Goal: Task Accomplishment & Management: Complete application form

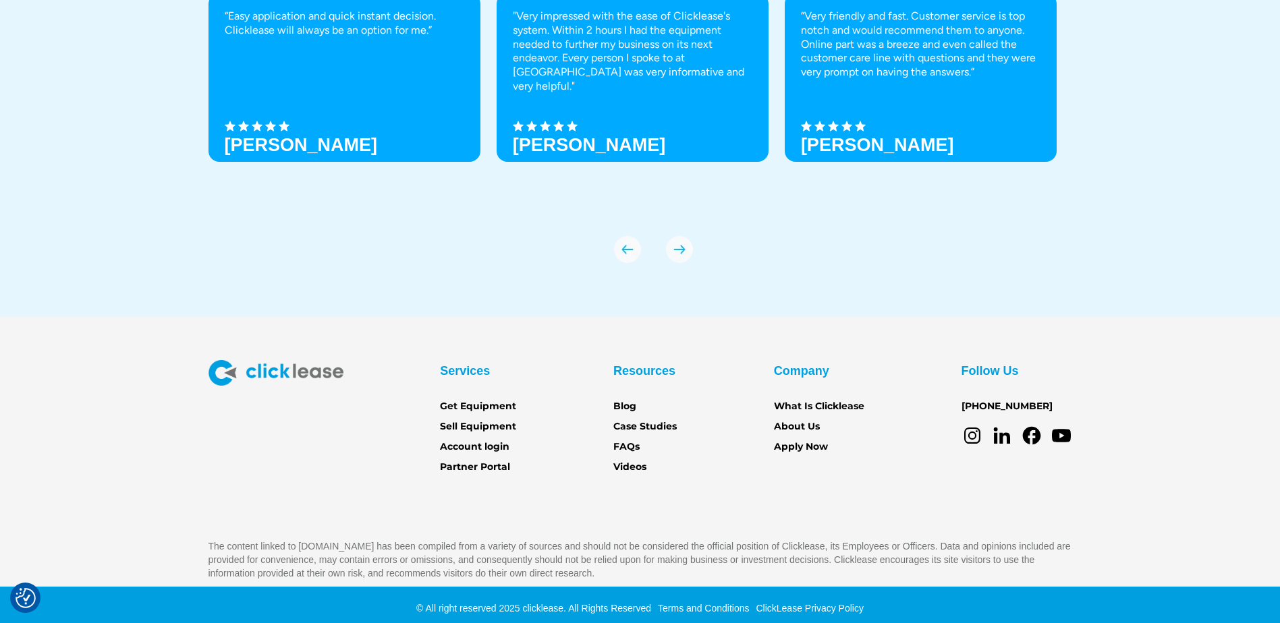
scroll to position [4750, 0]
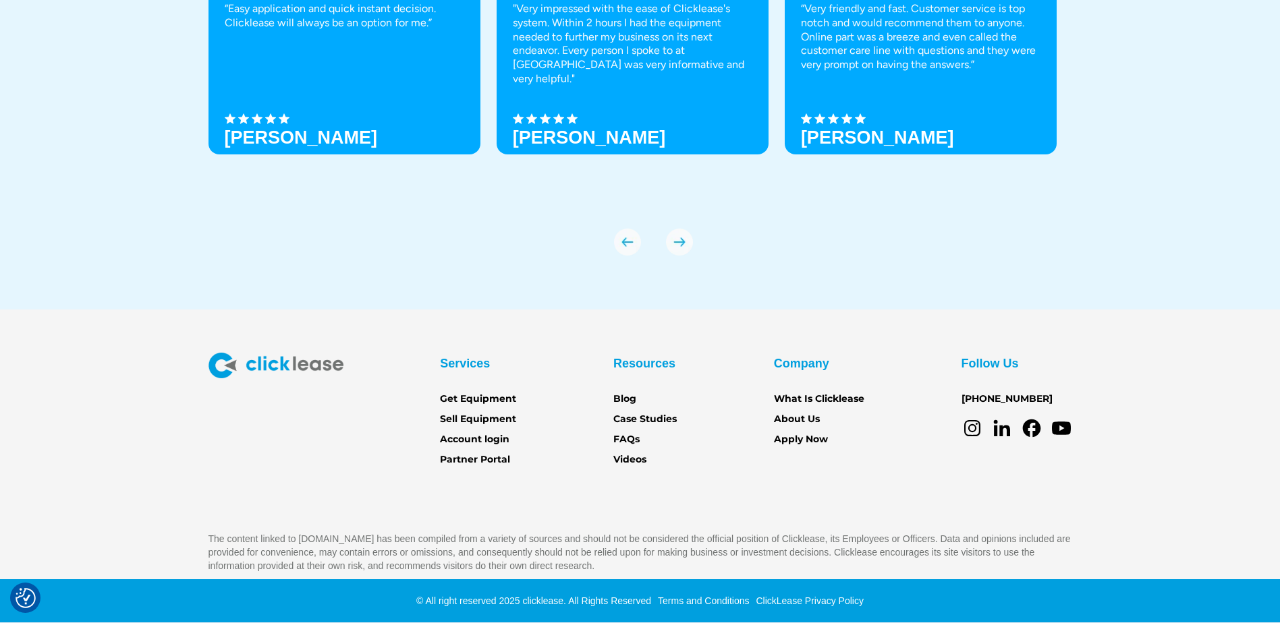
click at [1028, 427] on icon at bounding box center [1031, 428] width 18 height 18
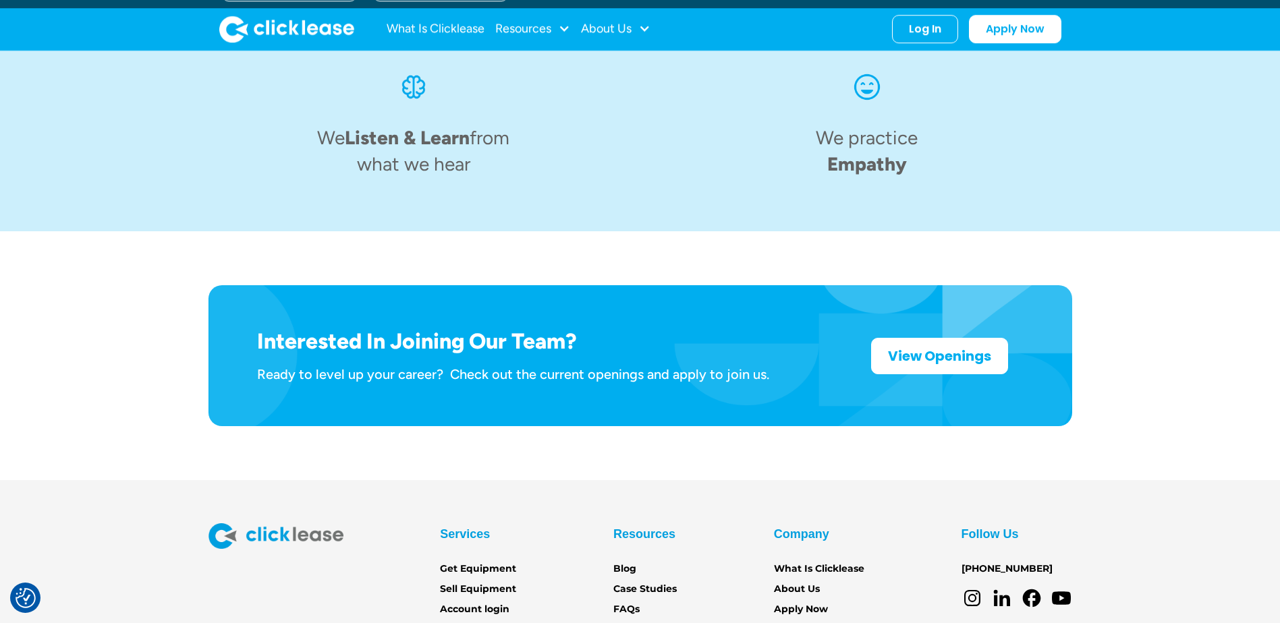
scroll to position [2023, 0]
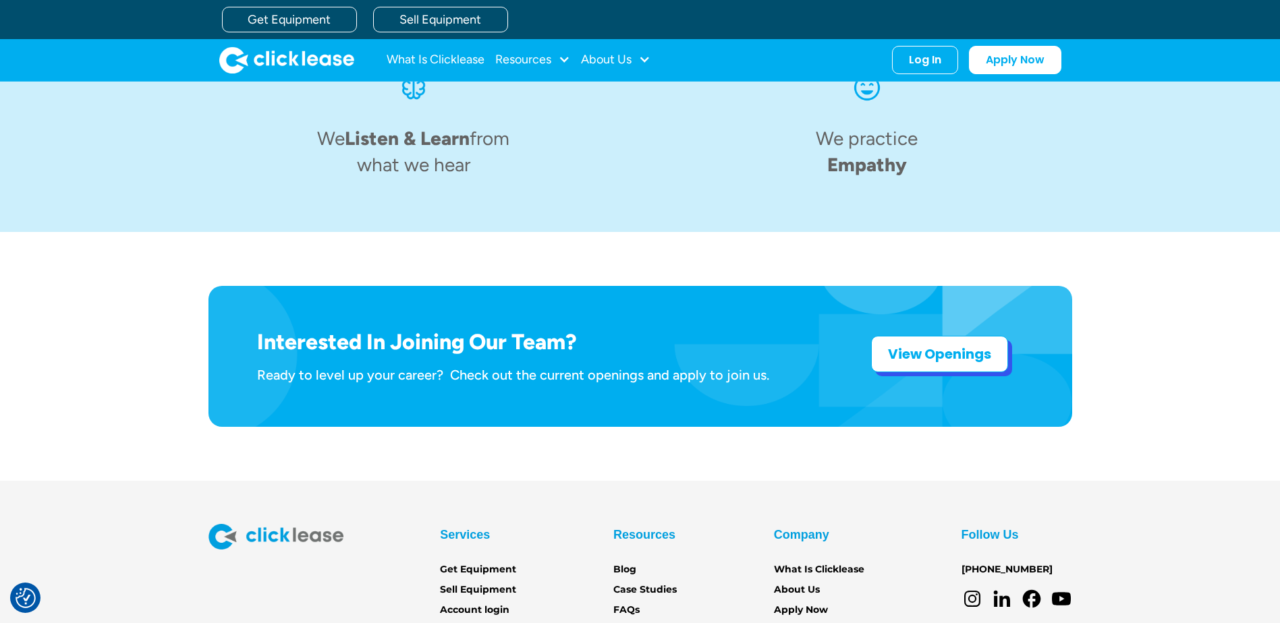
click at [939, 345] on strong "View Openings" at bounding box center [939, 354] width 103 height 19
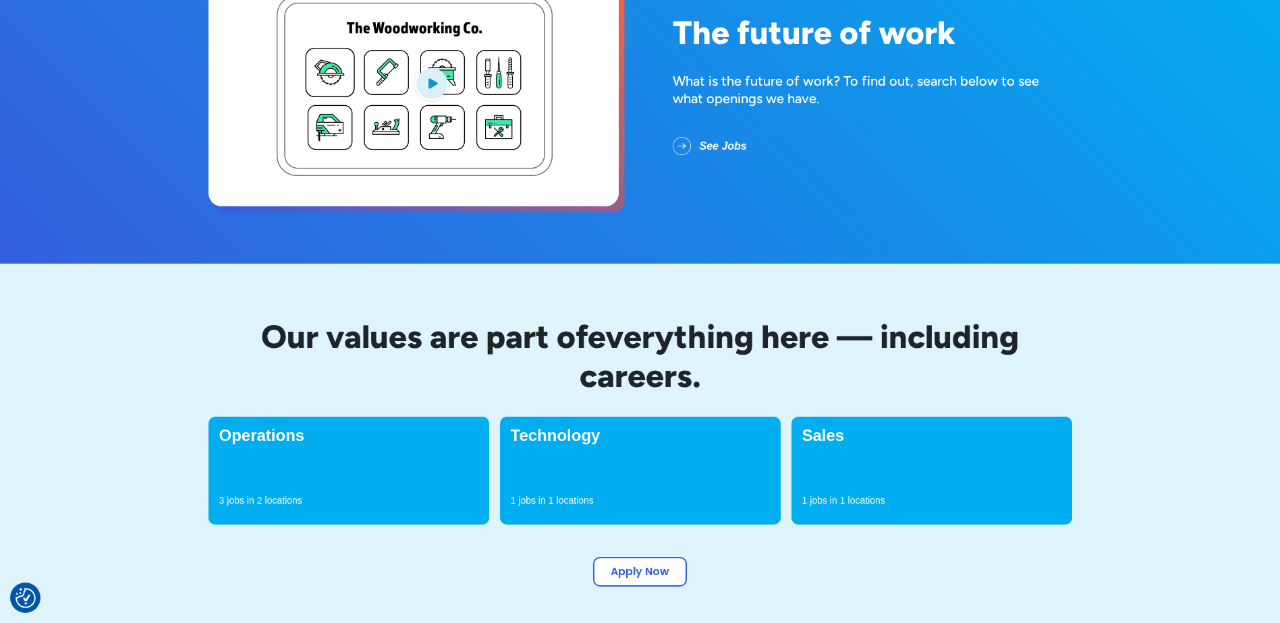
scroll to position [202, 0]
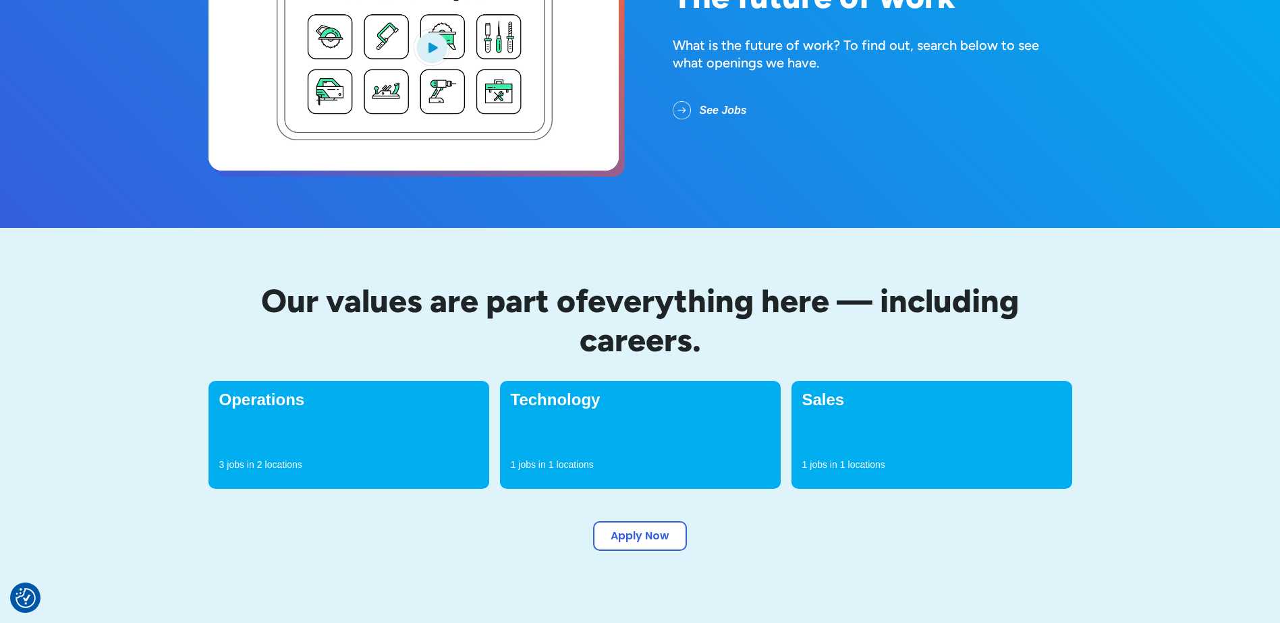
click at [399, 452] on div "Operations 3 jobs in 2 locations" at bounding box center [348, 435] width 281 height 108
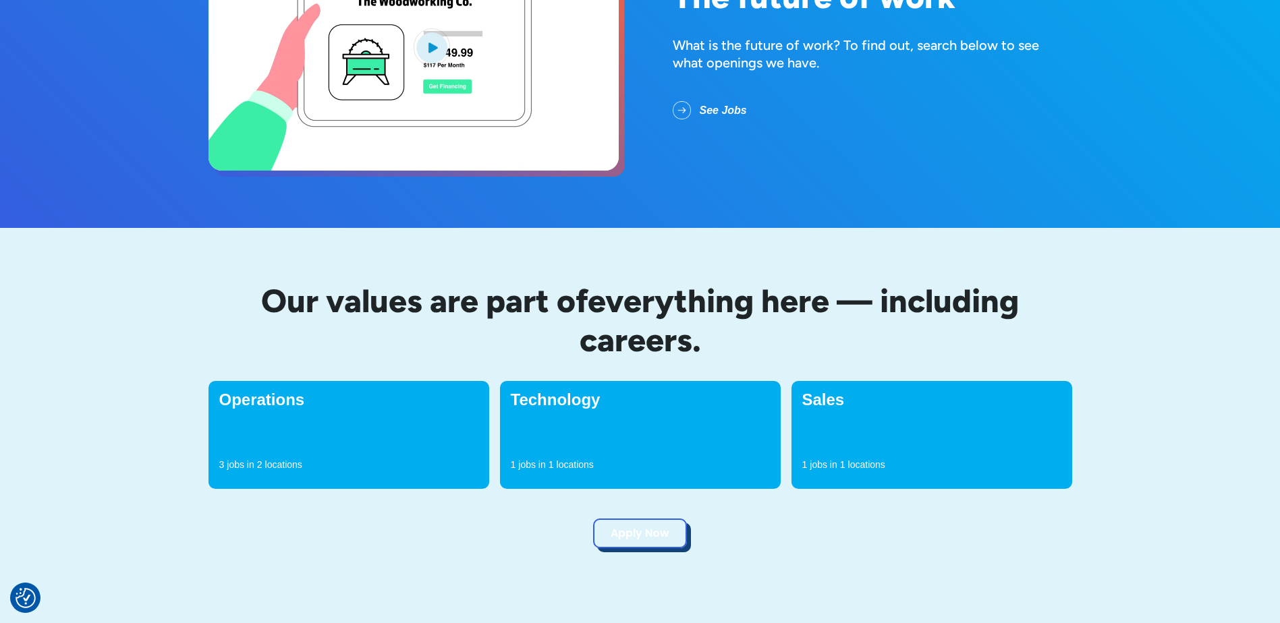
click at [655, 528] on link "Apply Now" at bounding box center [640, 534] width 94 height 30
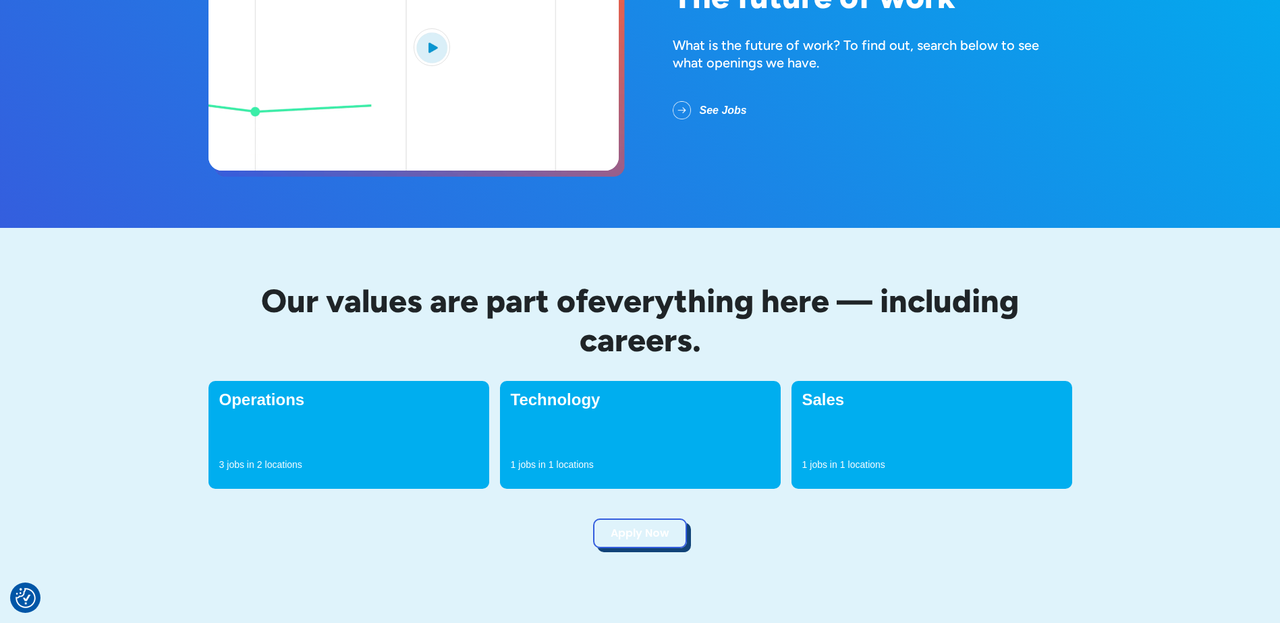
click at [641, 538] on link "Apply Now" at bounding box center [640, 534] width 94 height 30
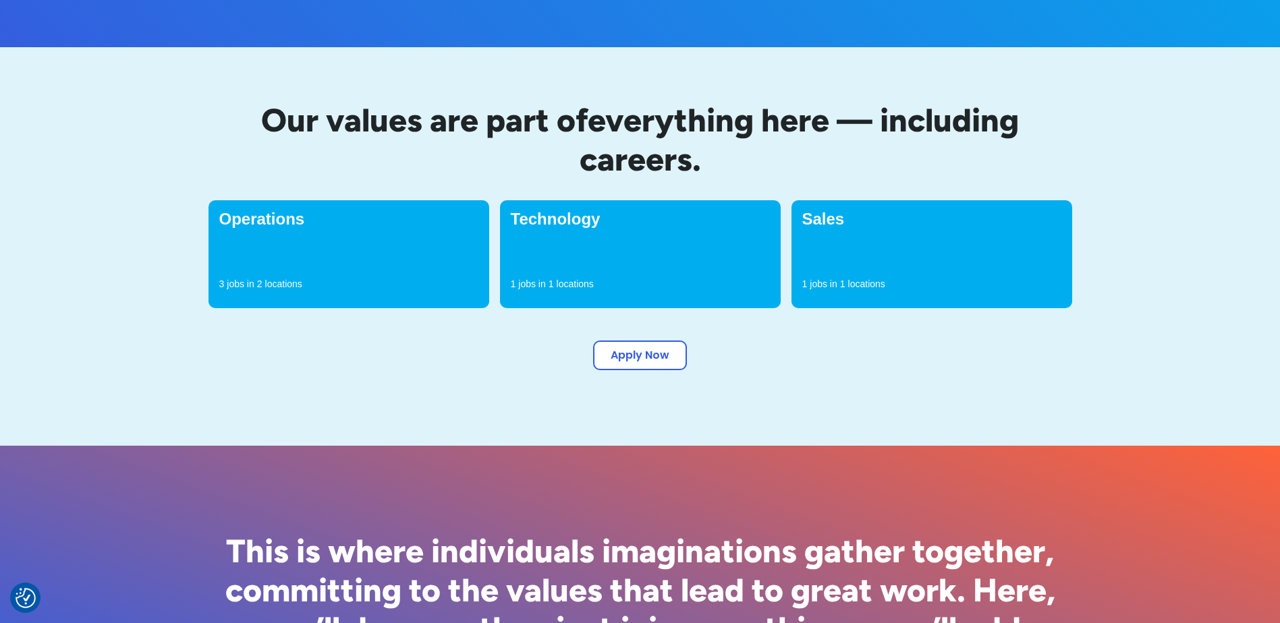
scroll to position [405, 0]
